Goal: Check status: Check status

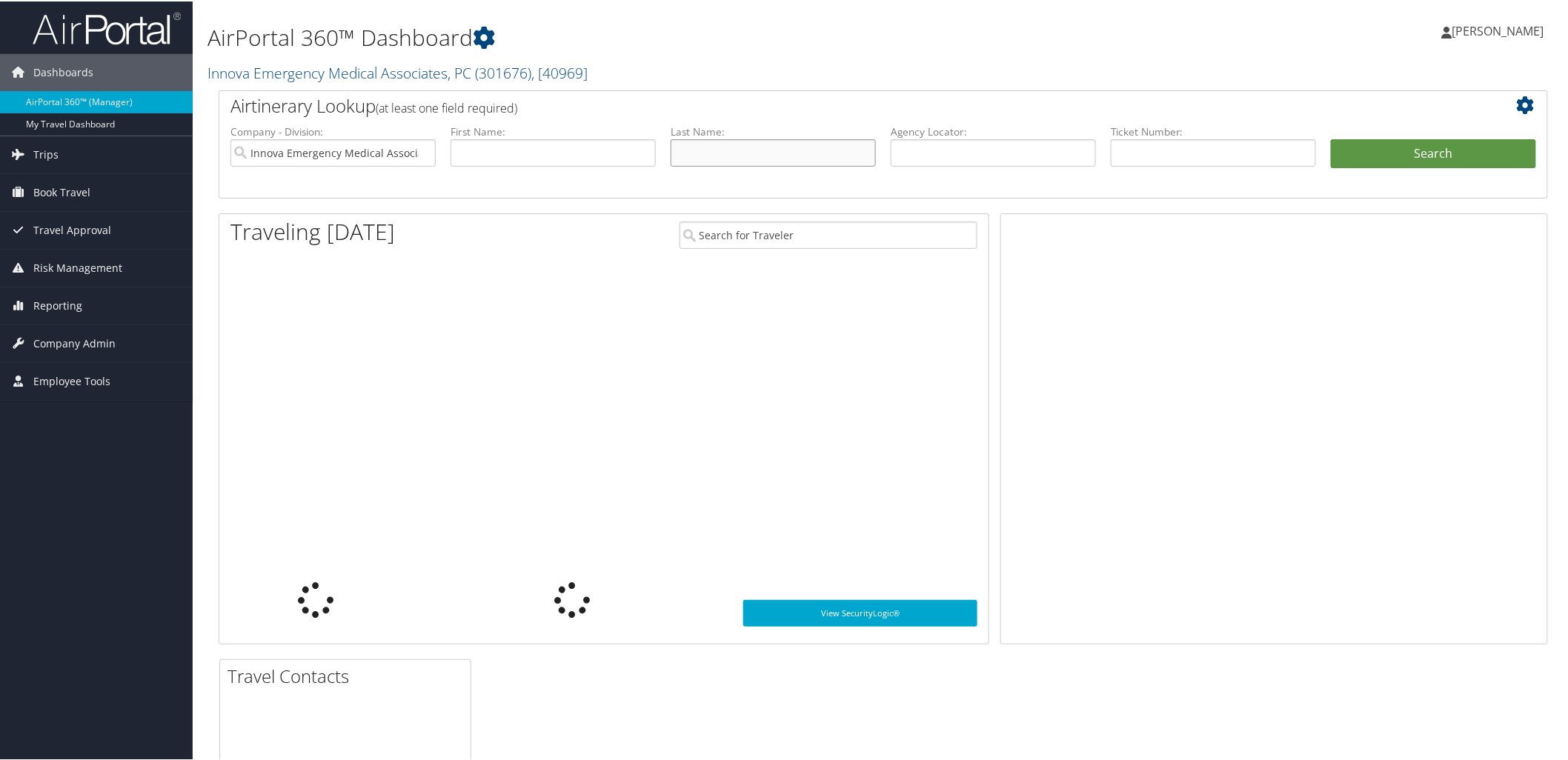
click at [714, 150] on input "text" at bounding box center [772, 151] width 205 height 28
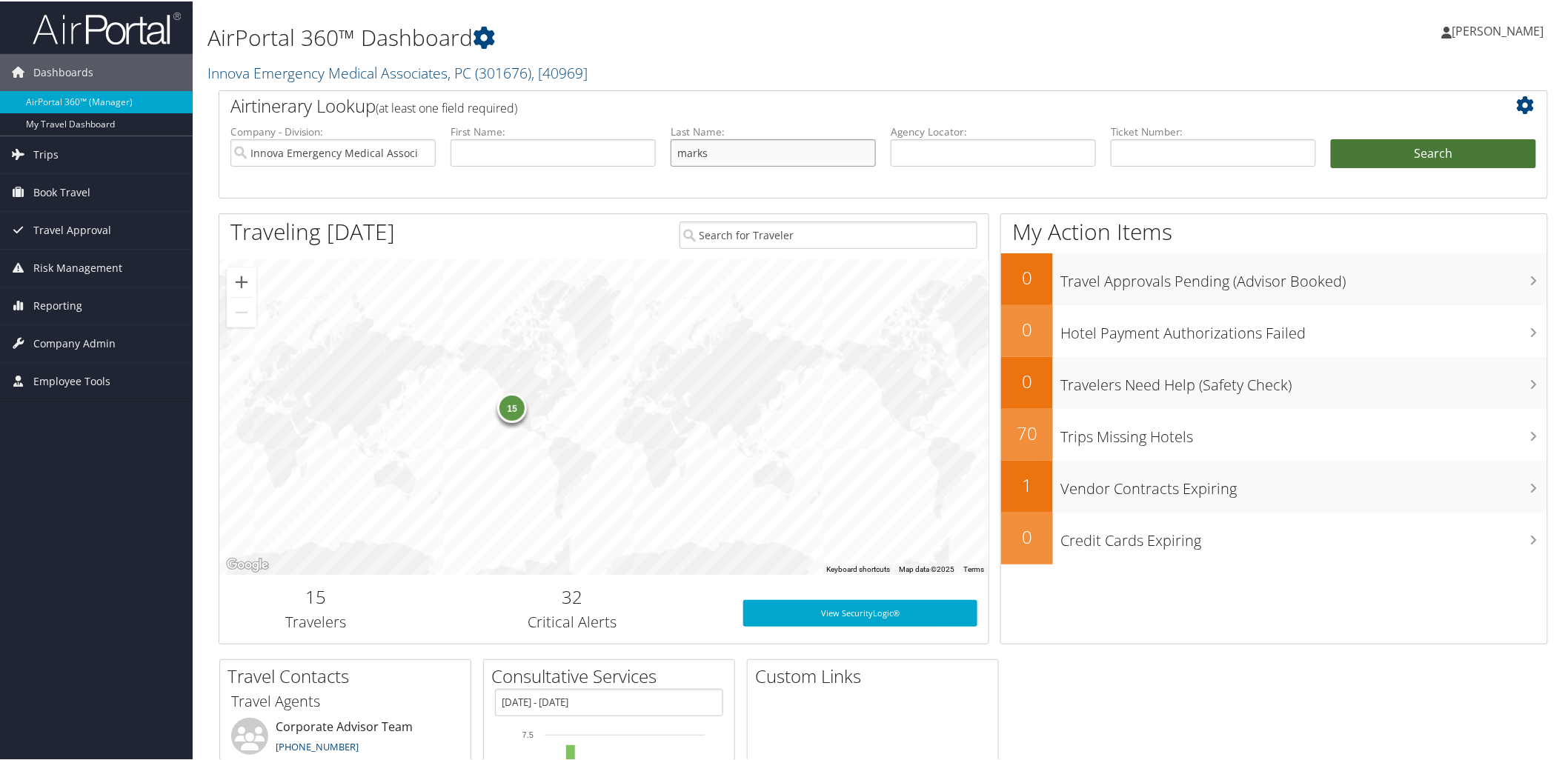
type input "marks"
click at [1388, 143] on button "Search" at bounding box center [1433, 152] width 205 height 30
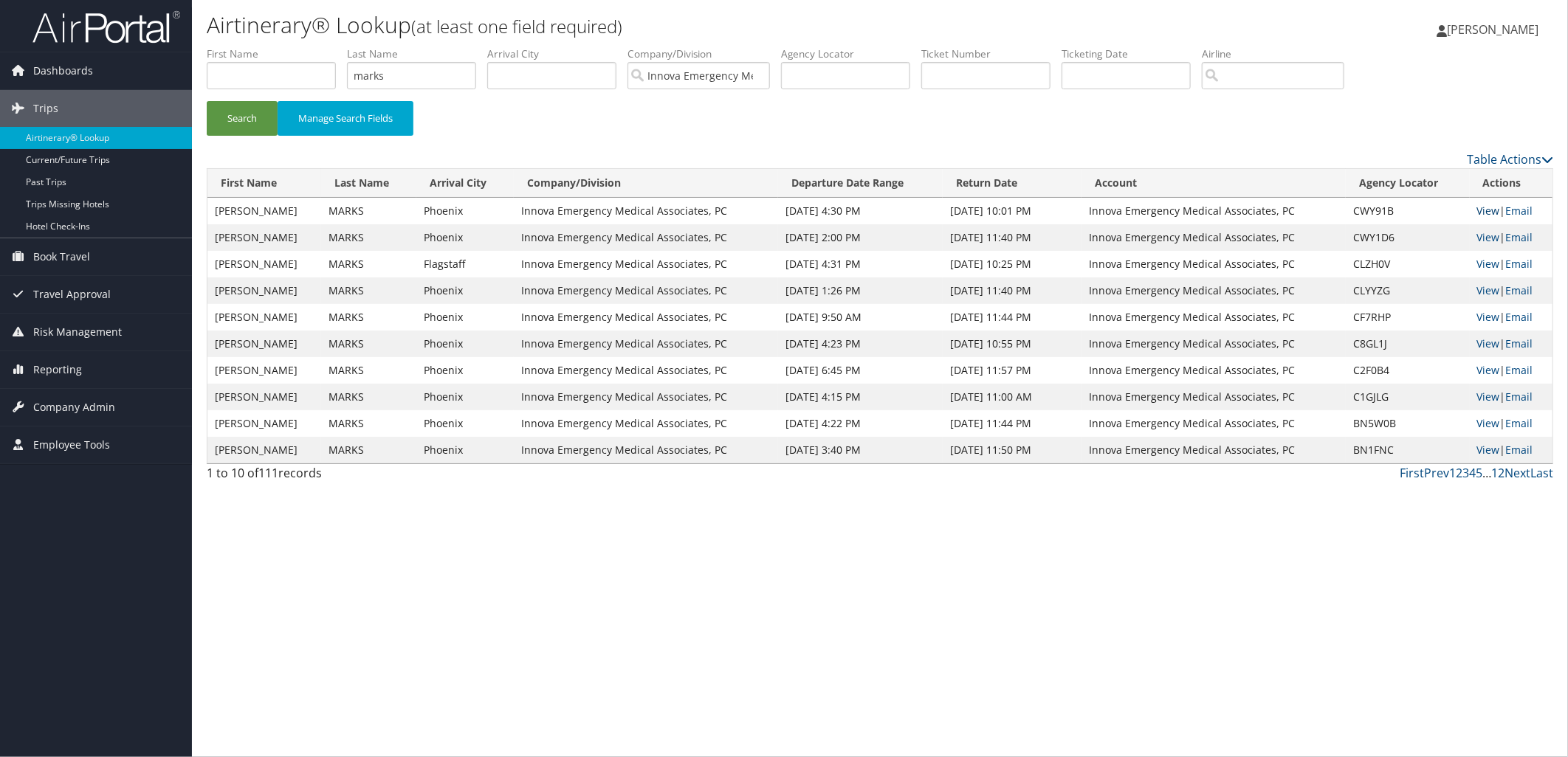
click at [1488, 210] on link "View" at bounding box center [1488, 210] width 23 height 14
drag, startPoint x: 419, startPoint y: 79, endPoint x: 239, endPoint y: 75, distance: 180.0
click at [239, 47] on ul "First Name Last Name marks Departure City Arrival City Company/Division Innova …" at bounding box center [880, 47] width 1346 height 0
type input "phelan"
click at [232, 103] on button "Search" at bounding box center [242, 118] width 71 height 34
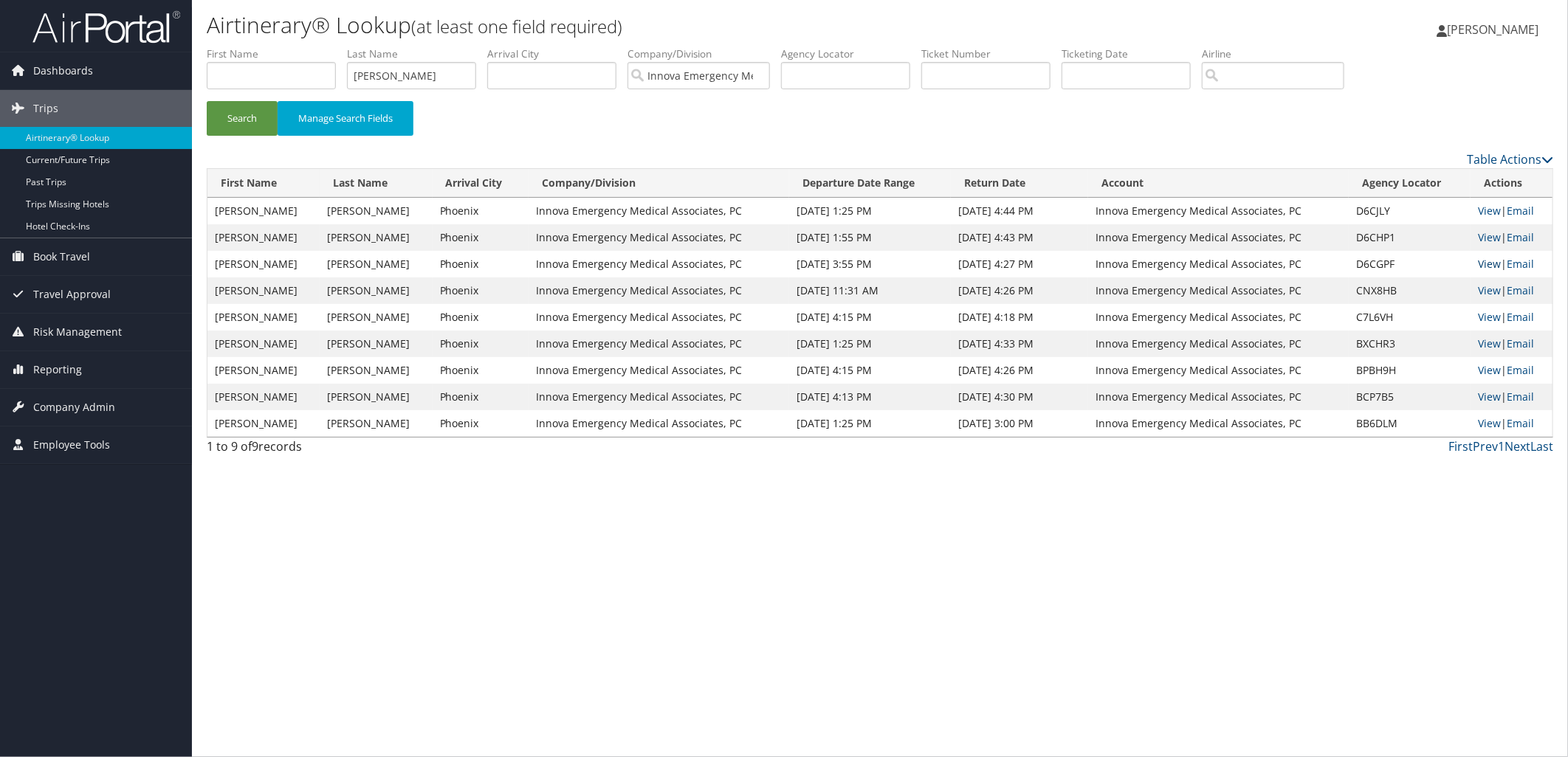
click at [1478, 264] on link "View" at bounding box center [1489, 264] width 23 height 14
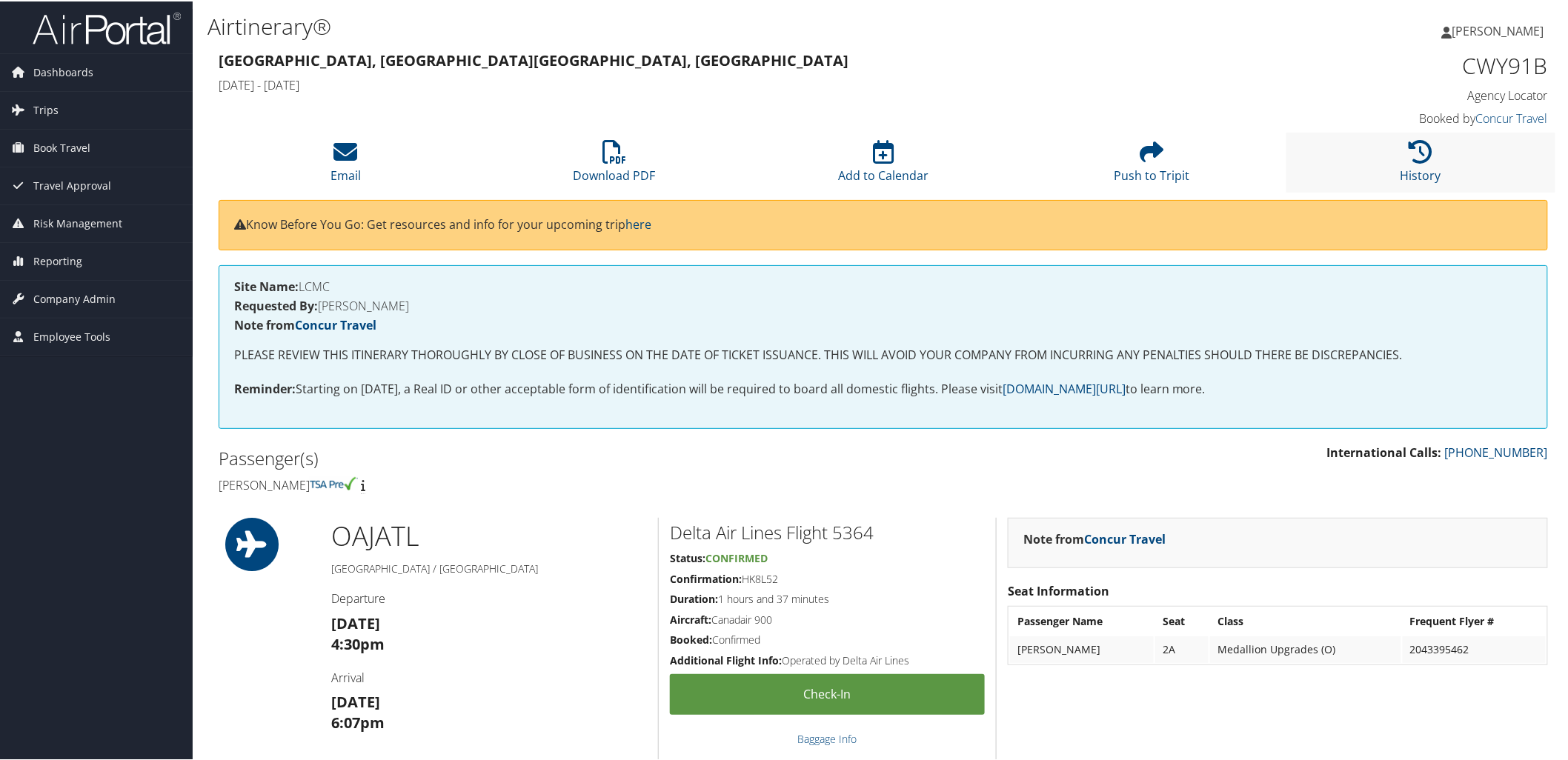
click at [1408, 181] on li "History" at bounding box center [1421, 161] width 269 height 60
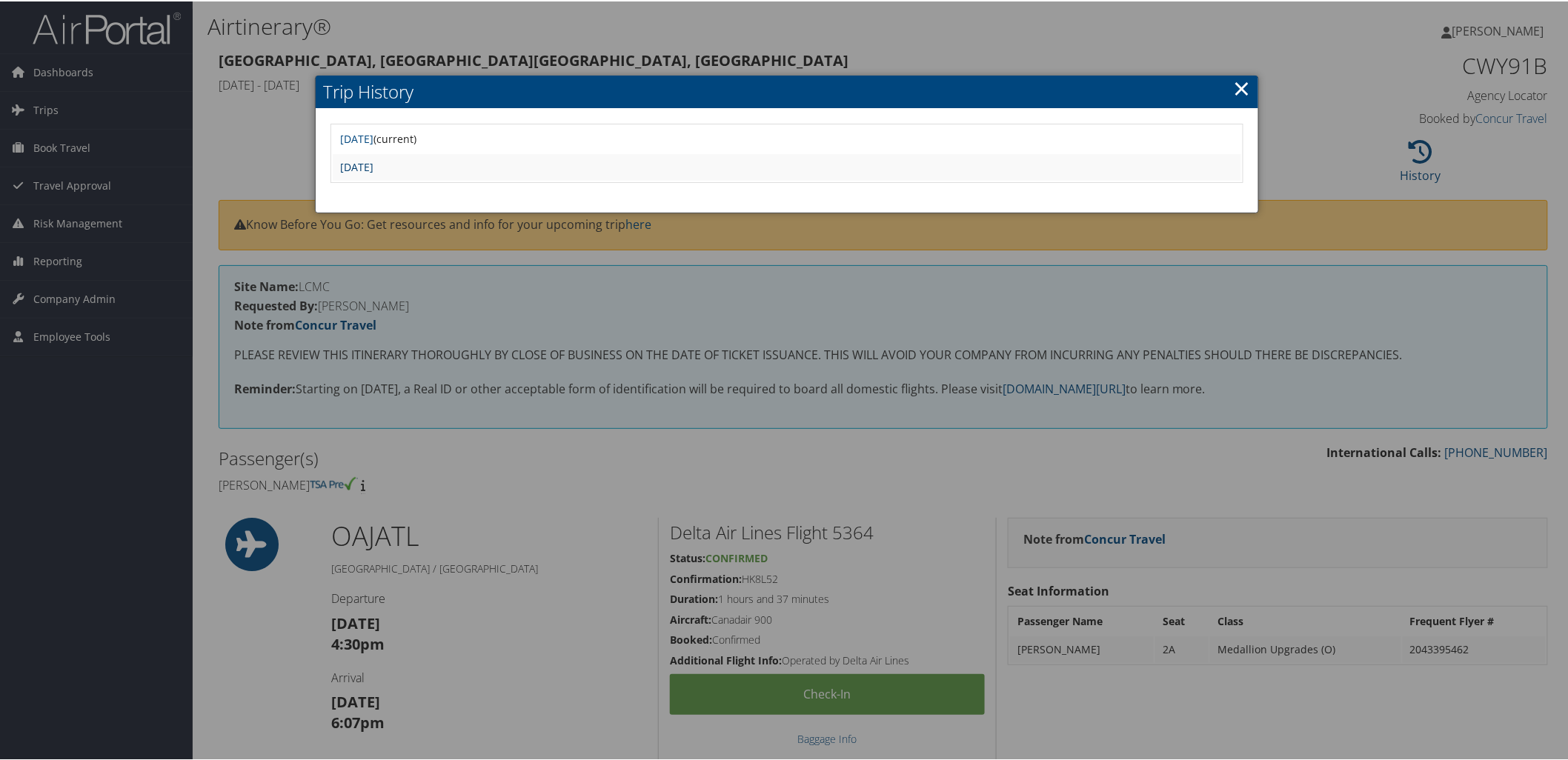
click at [373, 160] on link "Tue Jul 22 09:01:03 MDT 2025" at bounding box center [356, 166] width 33 height 14
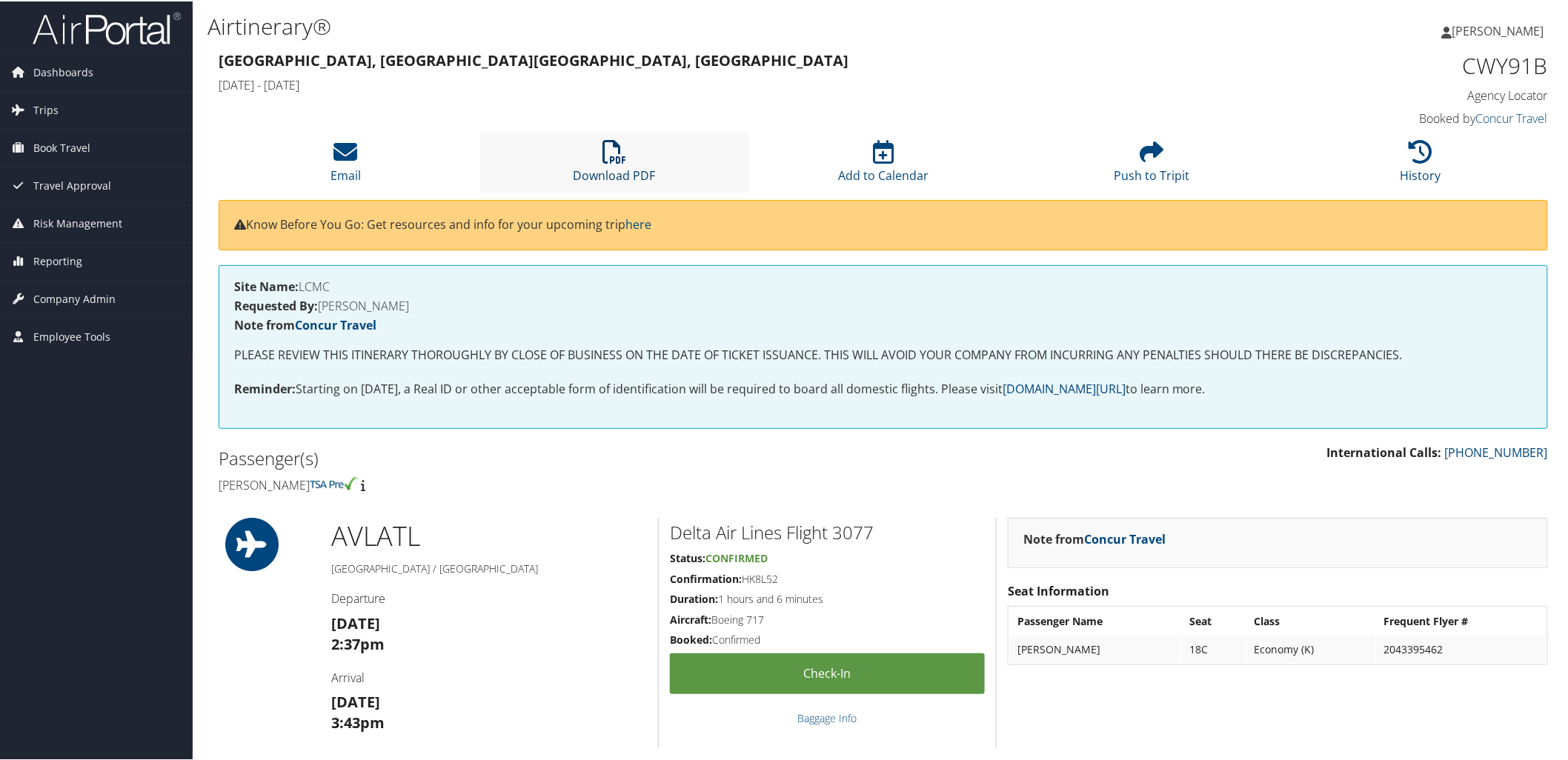
click at [627, 171] on link "Download PDF" at bounding box center [614, 164] width 82 height 35
click at [1203, 462] on div "International Calls: 800-600-3737" at bounding box center [1221, 459] width 676 height 34
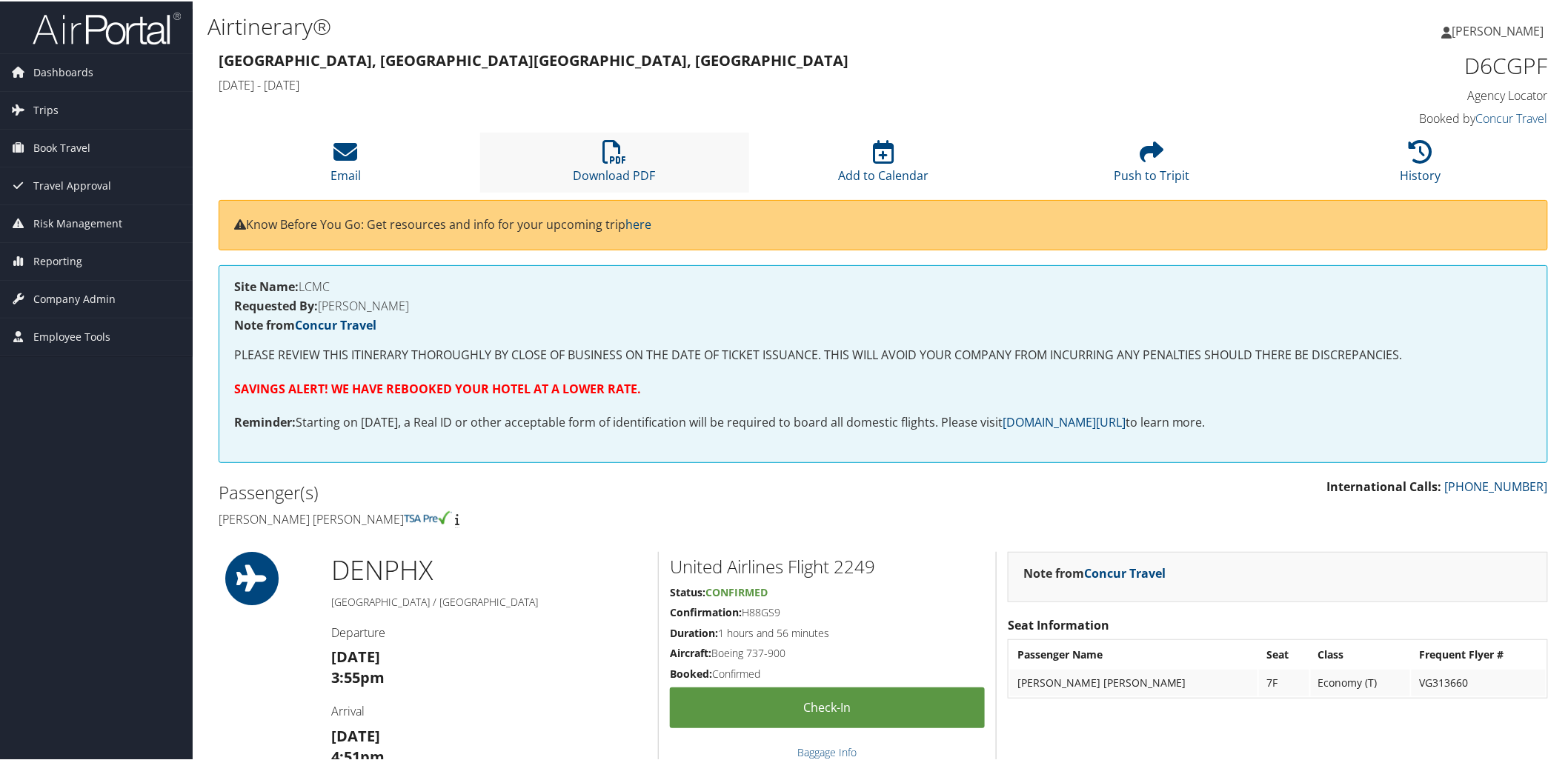
click at [590, 157] on li "Download PDF" at bounding box center [614, 161] width 269 height 60
click at [707, 28] on h1 "Airtinerary®" at bounding box center [657, 25] width 901 height 31
